Goal: Task Accomplishment & Management: Use online tool/utility

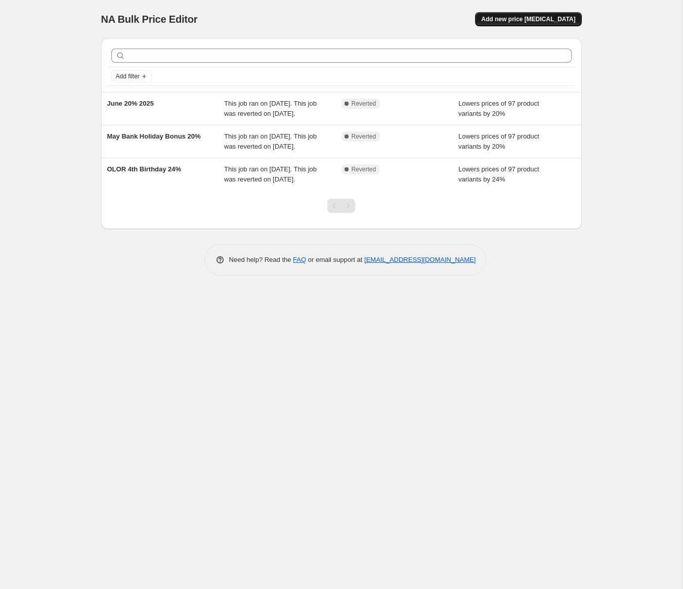
click at [560, 19] on span "Add new price [MEDICAL_DATA]" at bounding box center [528, 19] width 94 height 8
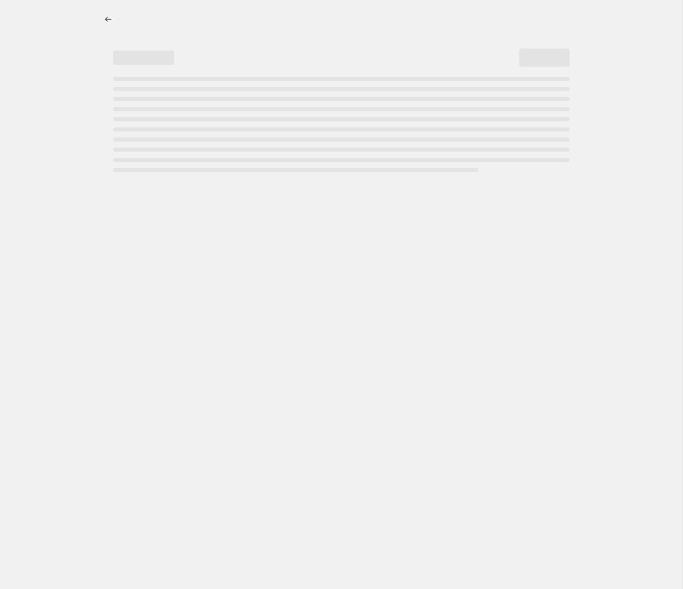
select select "percentage"
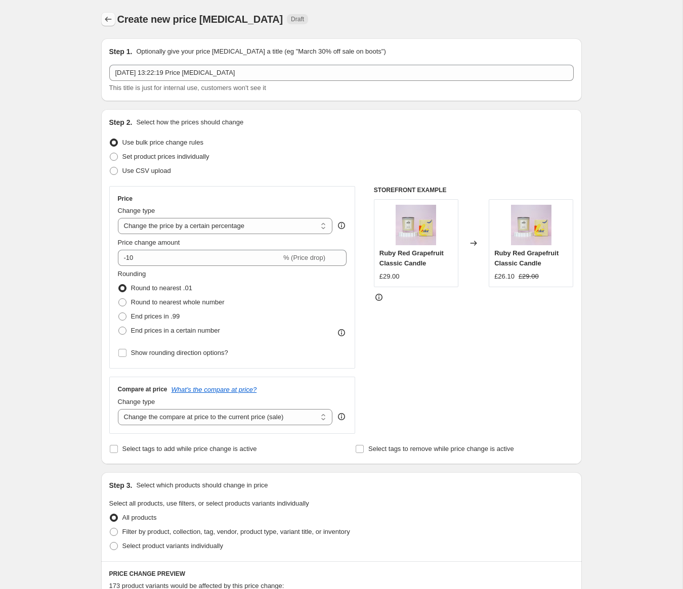
click at [110, 17] on icon "Price change jobs" at bounding box center [108, 19] width 10 height 10
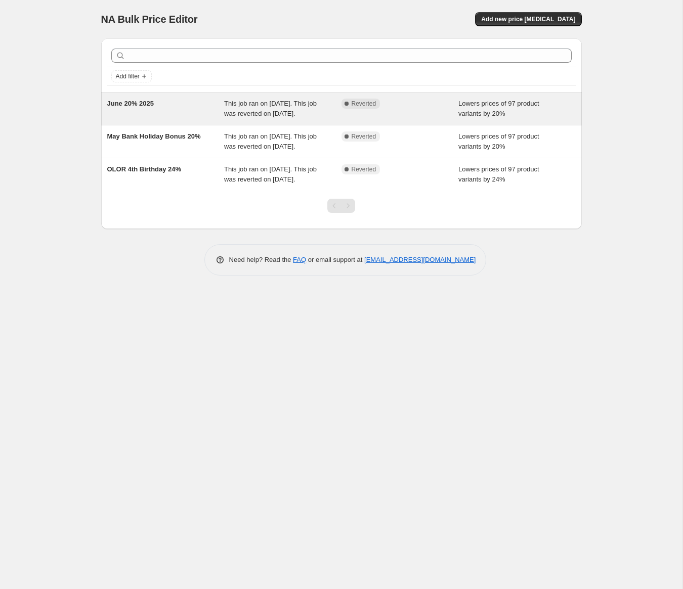
click at [439, 119] on div "Complete Reverted" at bounding box center [400, 109] width 117 height 20
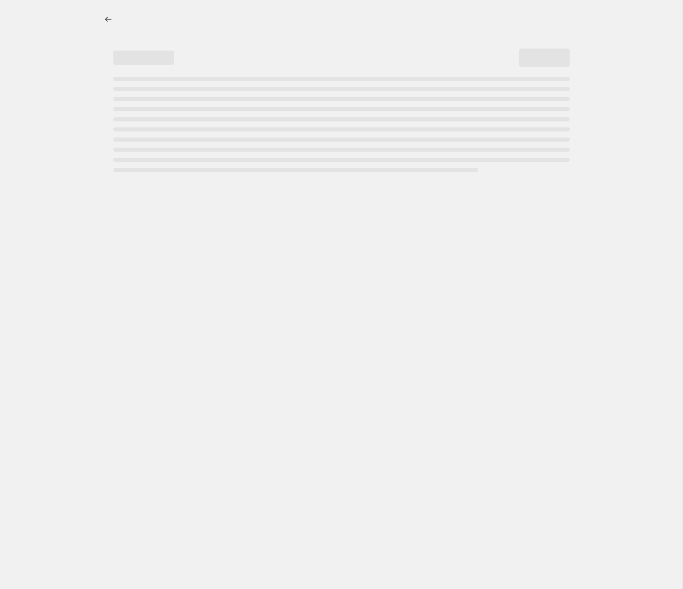
select select "percentage"
select select "collection"
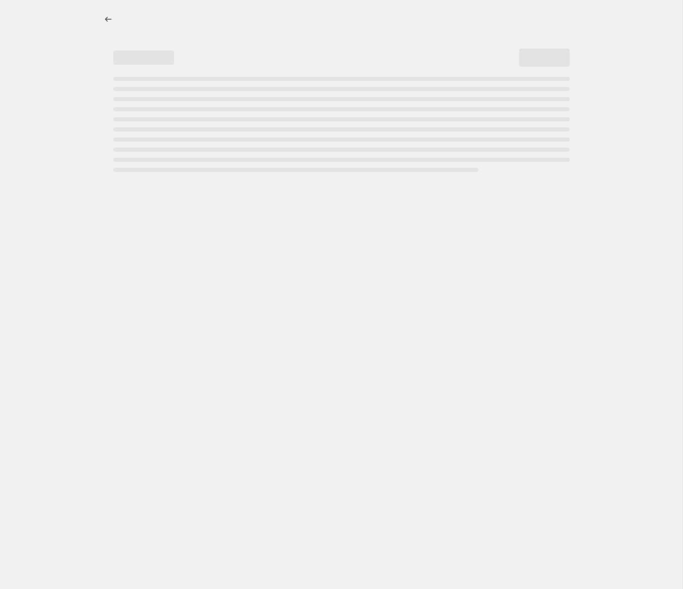
select select "collection"
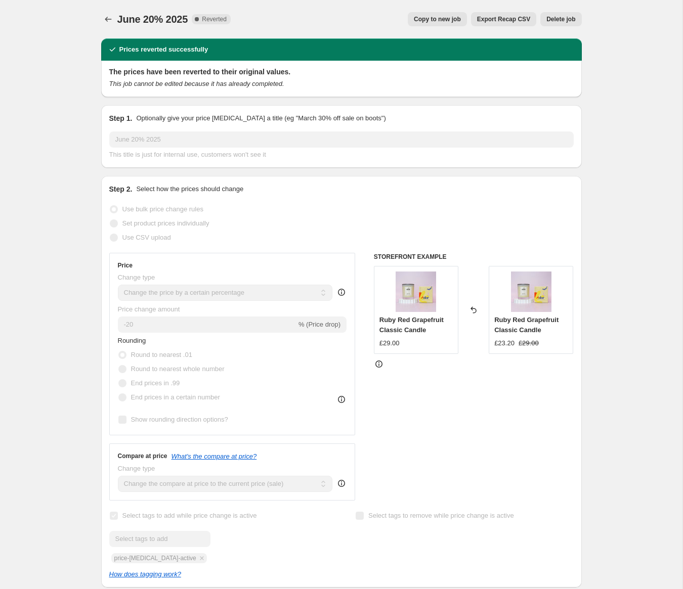
click at [444, 20] on span "Copy to new job" at bounding box center [437, 19] width 47 height 8
select select "percentage"
select select "collection"
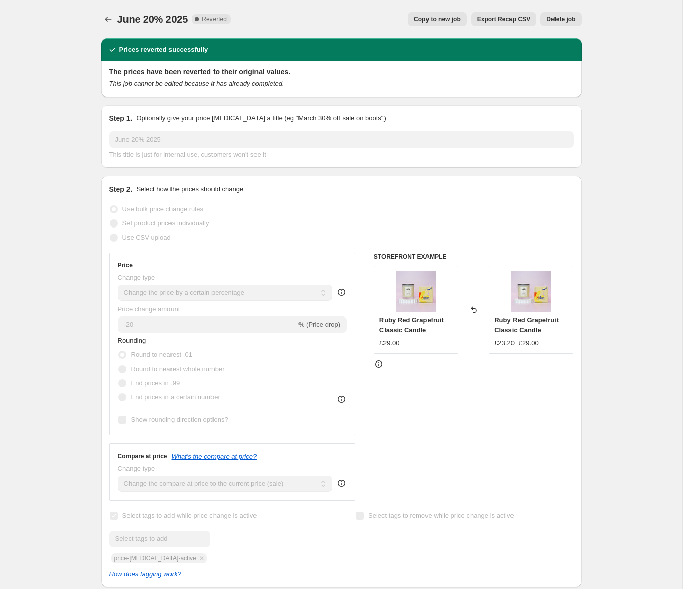
select select "collection"
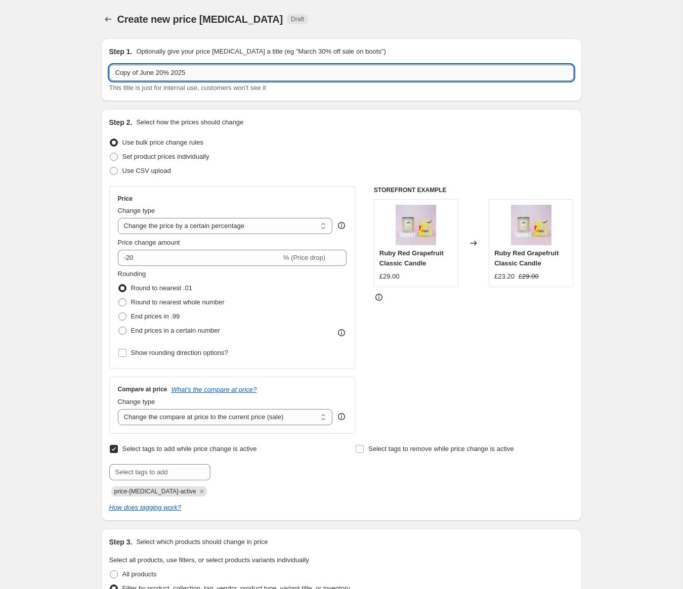
drag, startPoint x: 156, startPoint y: 73, endPoint x: 112, endPoint y: 74, distance: 43.5
click at [112, 74] on input "Copy of June 20% 2025" at bounding box center [341, 73] width 464 height 16
click at [115, 72] on input "Aug 20% 2025" at bounding box center [341, 73] width 464 height 16
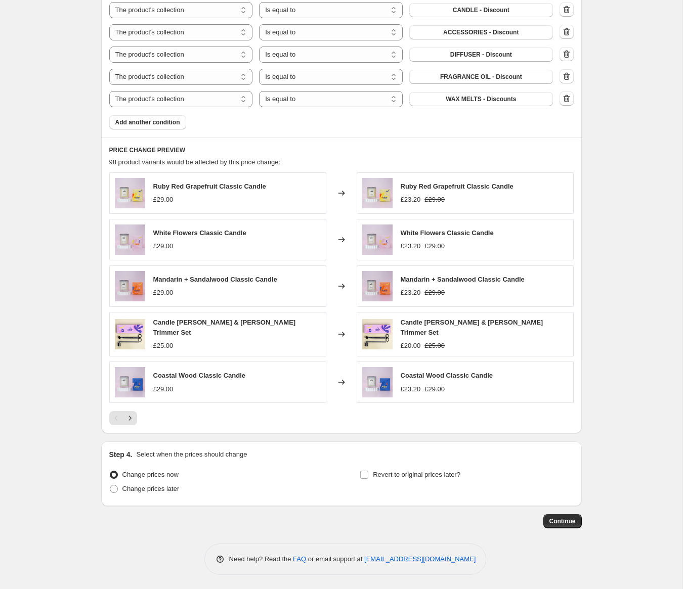
scroll to position [682, 0]
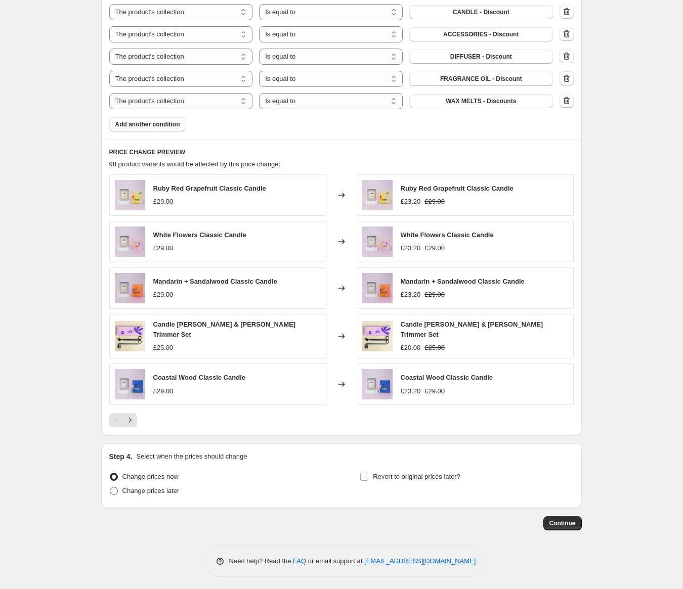
type input "Summer Offer Aug 20% 2025"
click at [149, 491] on span "Change prices later" at bounding box center [150, 491] width 57 height 8
click at [110, 488] on input "Change prices later" at bounding box center [110, 487] width 1 height 1
radio input "true"
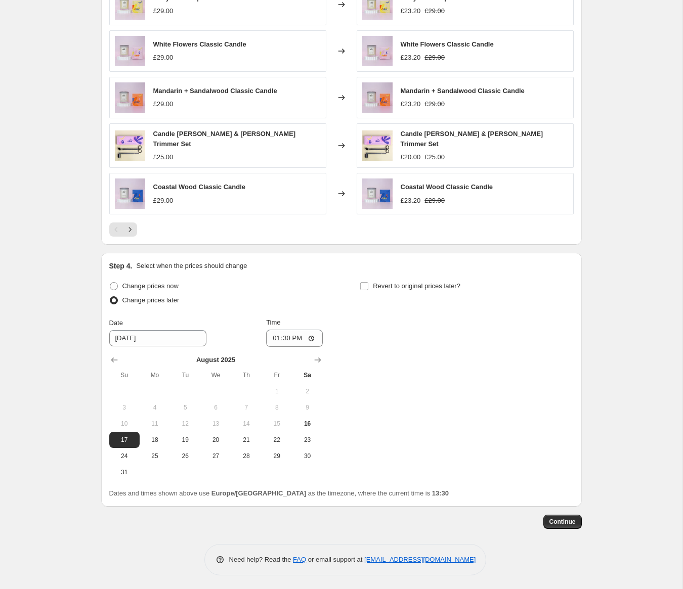
scroll to position [872, 0]
click at [311, 423] on span "16" at bounding box center [307, 424] width 22 height 8
type input "[DATE]"
click at [301, 338] on input "13:30" at bounding box center [294, 338] width 57 height 17
type input "23:59"
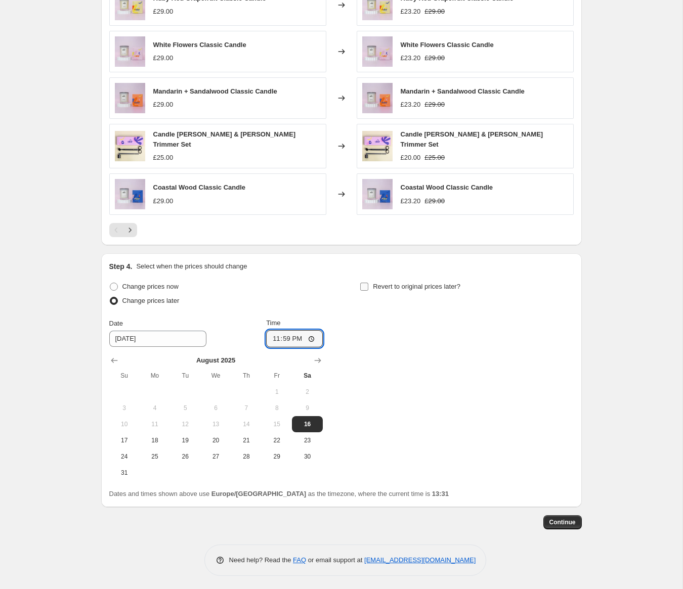
click at [365, 284] on input "Revert to original prices later?" at bounding box center [364, 287] width 8 height 8
checkbox input "true"
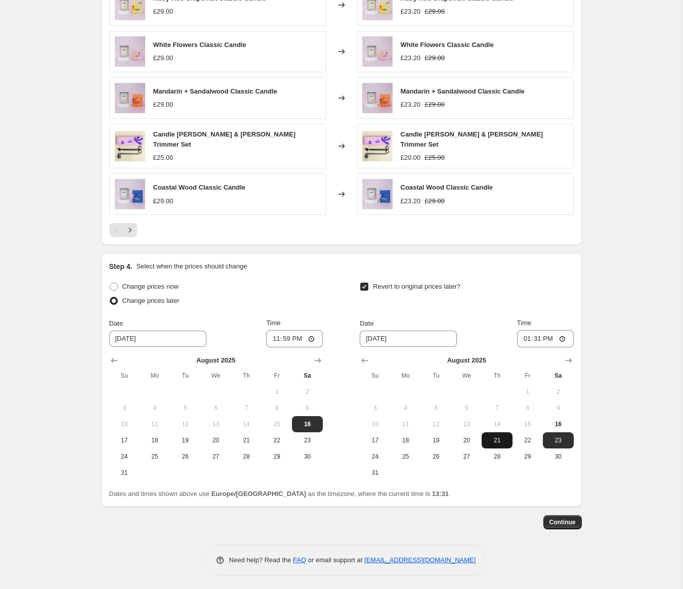
click at [505, 438] on span "21" at bounding box center [497, 441] width 22 height 8
type input "[DATE]"
